Goal: Transaction & Acquisition: Purchase product/service

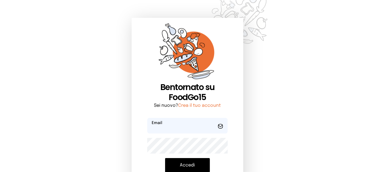
type input "**********"
click at [184, 164] on button "Accedi" at bounding box center [187, 165] width 45 height 14
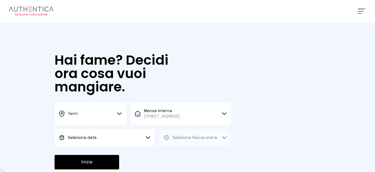
click at [131, 146] on button "Seleziona data" at bounding box center [105, 137] width 100 height 17
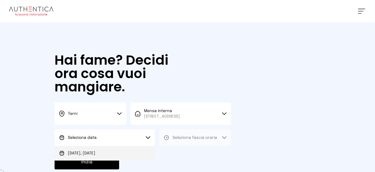
click at [129, 154] on li "[DATE], [DATE]" at bounding box center [105, 153] width 100 height 14
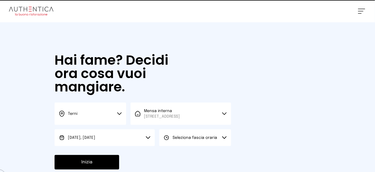
click at [177, 139] on span "Seleziona fascia oraria" at bounding box center [194, 137] width 45 height 4
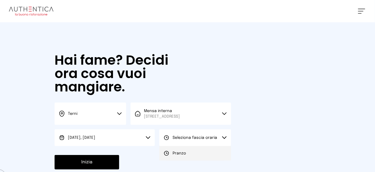
click at [180, 156] on span "Pranzo" at bounding box center [178, 153] width 13 height 6
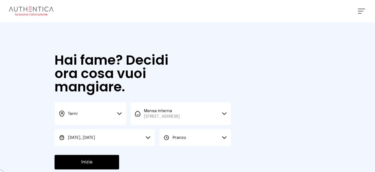
click at [107, 164] on button "Inizia" at bounding box center [87, 162] width 65 height 14
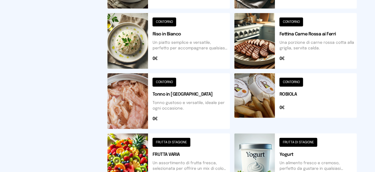
scroll to position [139, 0]
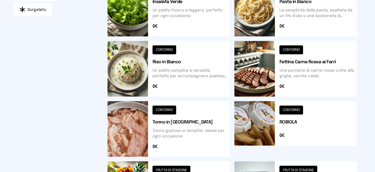
click at [138, 81] on button at bounding box center [168, 69] width 122 height 56
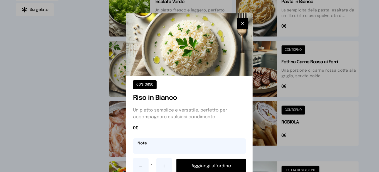
click at [178, 147] on input "text" at bounding box center [189, 146] width 113 height 16
type input "**********"
click at [198, 168] on button "Aggiungi all'ordine" at bounding box center [211, 166] width 70 height 14
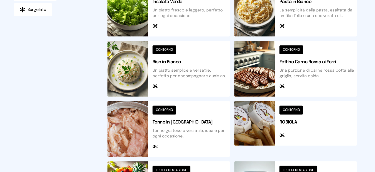
scroll to position [250, 0]
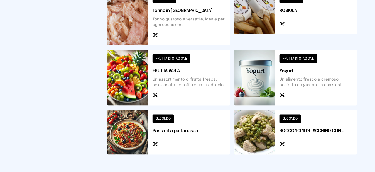
click at [263, 144] on button at bounding box center [295, 132] width 122 height 45
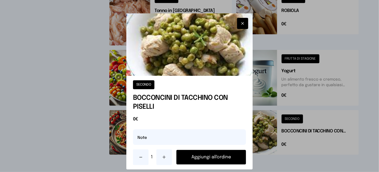
click at [221, 157] on button "Aggiungi all'ordine" at bounding box center [211, 157] width 70 height 14
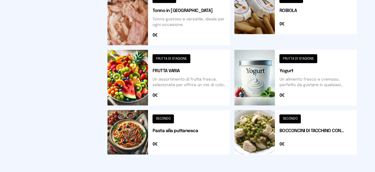
click at [140, 86] on button at bounding box center [168, 78] width 122 height 56
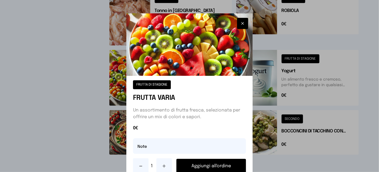
click at [221, 168] on button "Aggiungi all'ordine" at bounding box center [211, 166] width 70 height 14
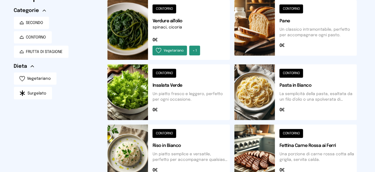
scroll to position [0, 0]
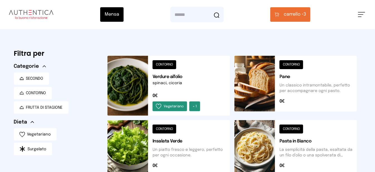
click at [293, 16] on span "carrello •" at bounding box center [293, 14] width 20 height 7
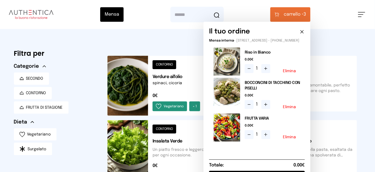
scroll to position [111, 0]
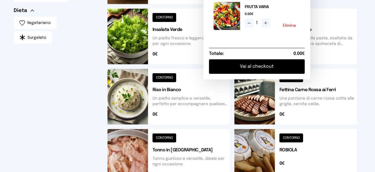
click at [261, 73] on button "Vai al checkout" at bounding box center [257, 66] width 96 height 14
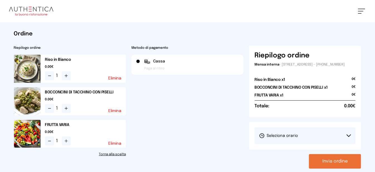
click at [272, 138] on span "Seleziona orario" at bounding box center [278, 136] width 39 height 6
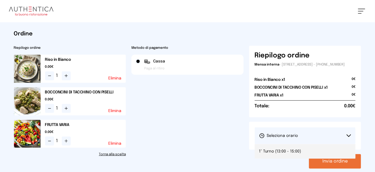
click at [274, 154] on span "1° Turno (13:00 - 15:00)" at bounding box center [280, 151] width 42 height 6
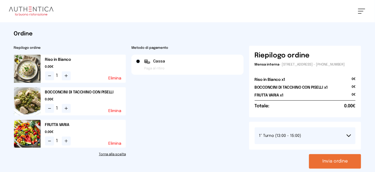
click at [325, 168] on button "Invia ordine" at bounding box center [335, 161] width 52 height 14
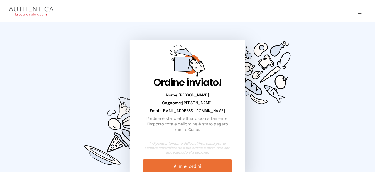
click at [359, 13] on button at bounding box center [361, 11] width 7 height 5
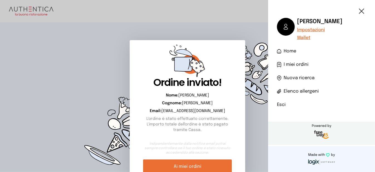
click at [286, 107] on li "Esci" at bounding box center [321, 104] width 89 height 7
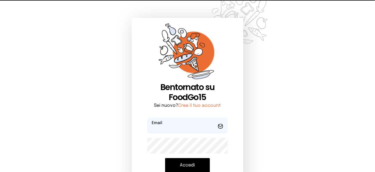
type input "**********"
